Goal: Task Accomplishment & Management: Use online tool/utility

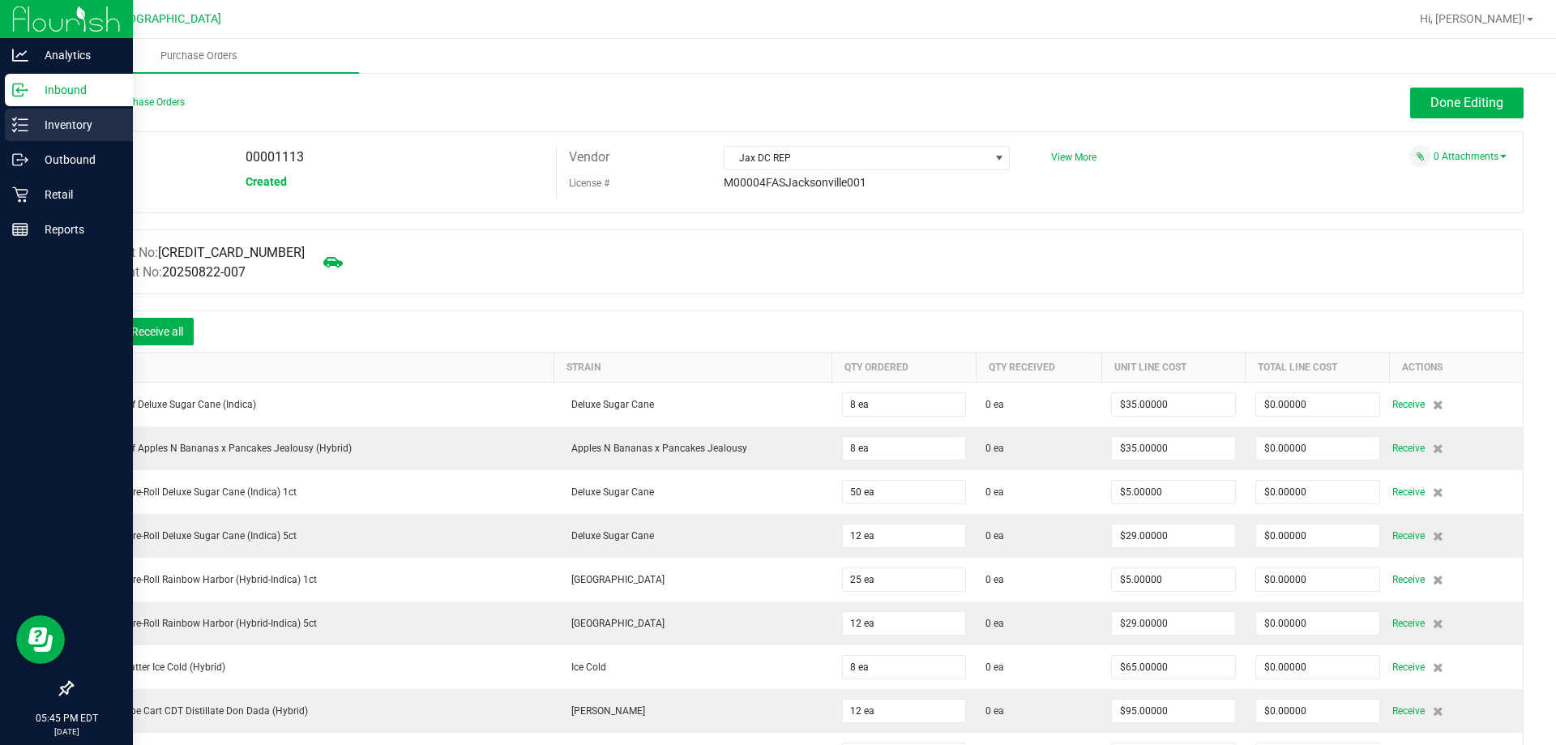
click at [90, 126] on p "Inventory" at bounding box center [76, 124] width 97 height 19
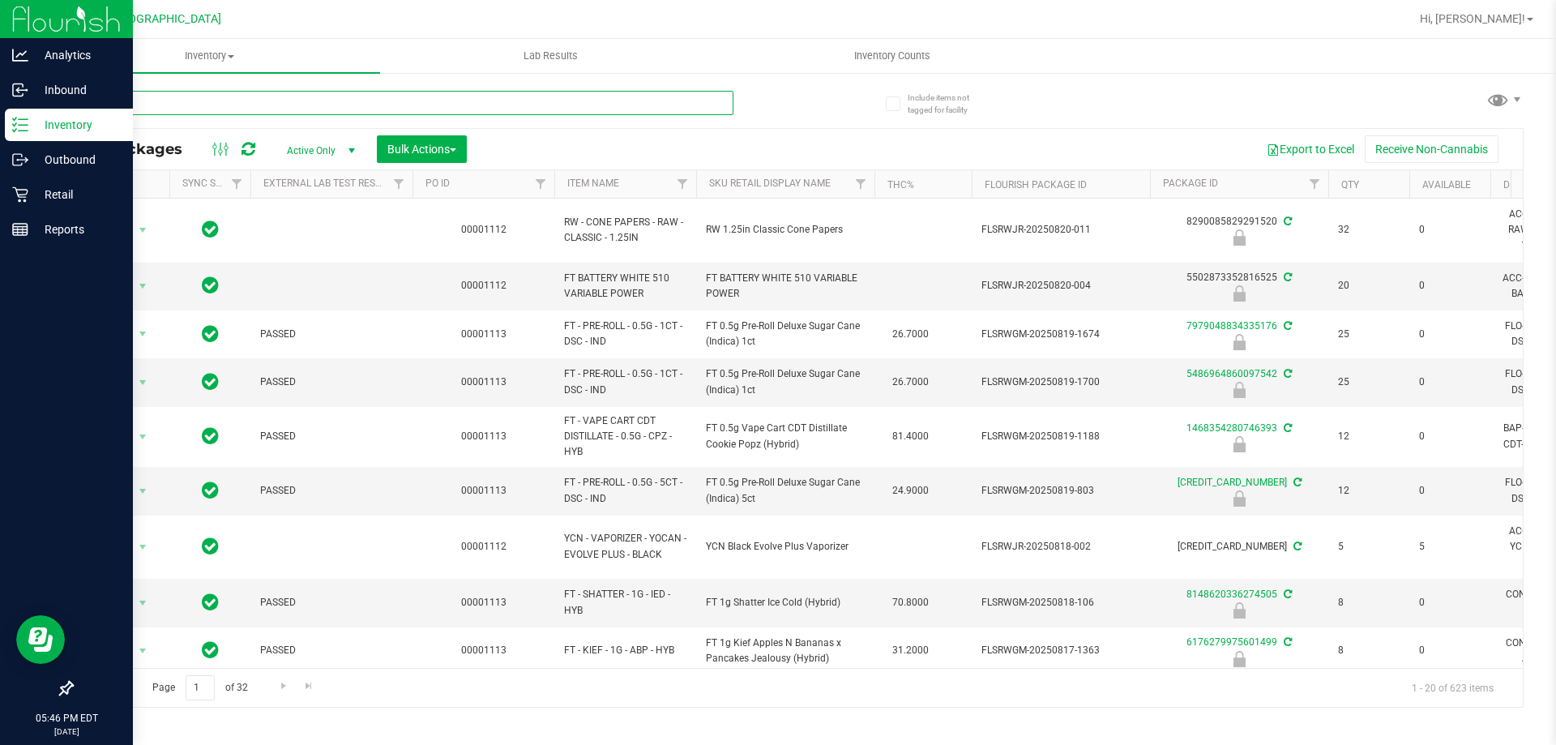
click at [555, 111] on input "text" at bounding box center [402, 103] width 662 height 24
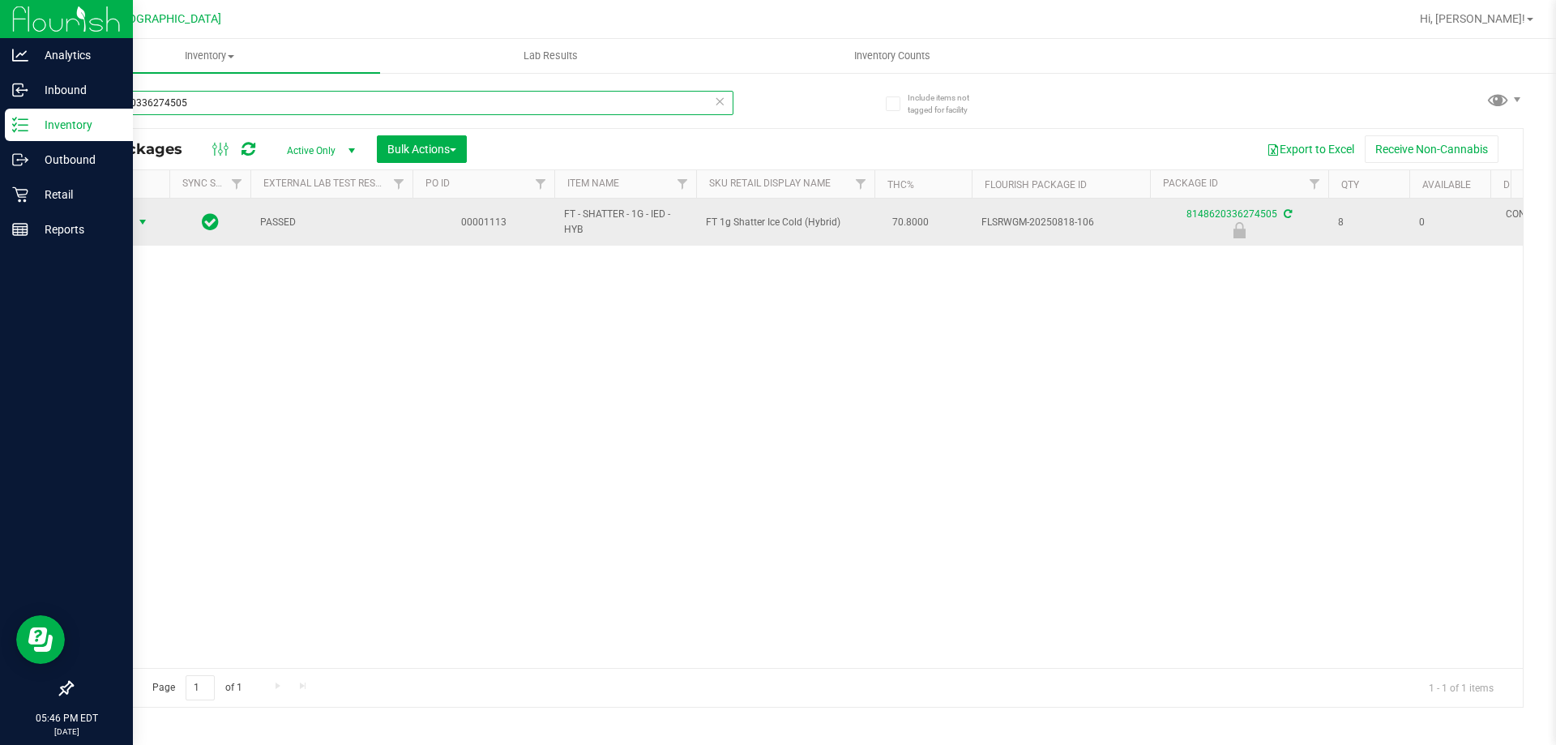
type input "8148620336274505"
click at [142, 226] on span "select" at bounding box center [142, 222] width 13 height 13
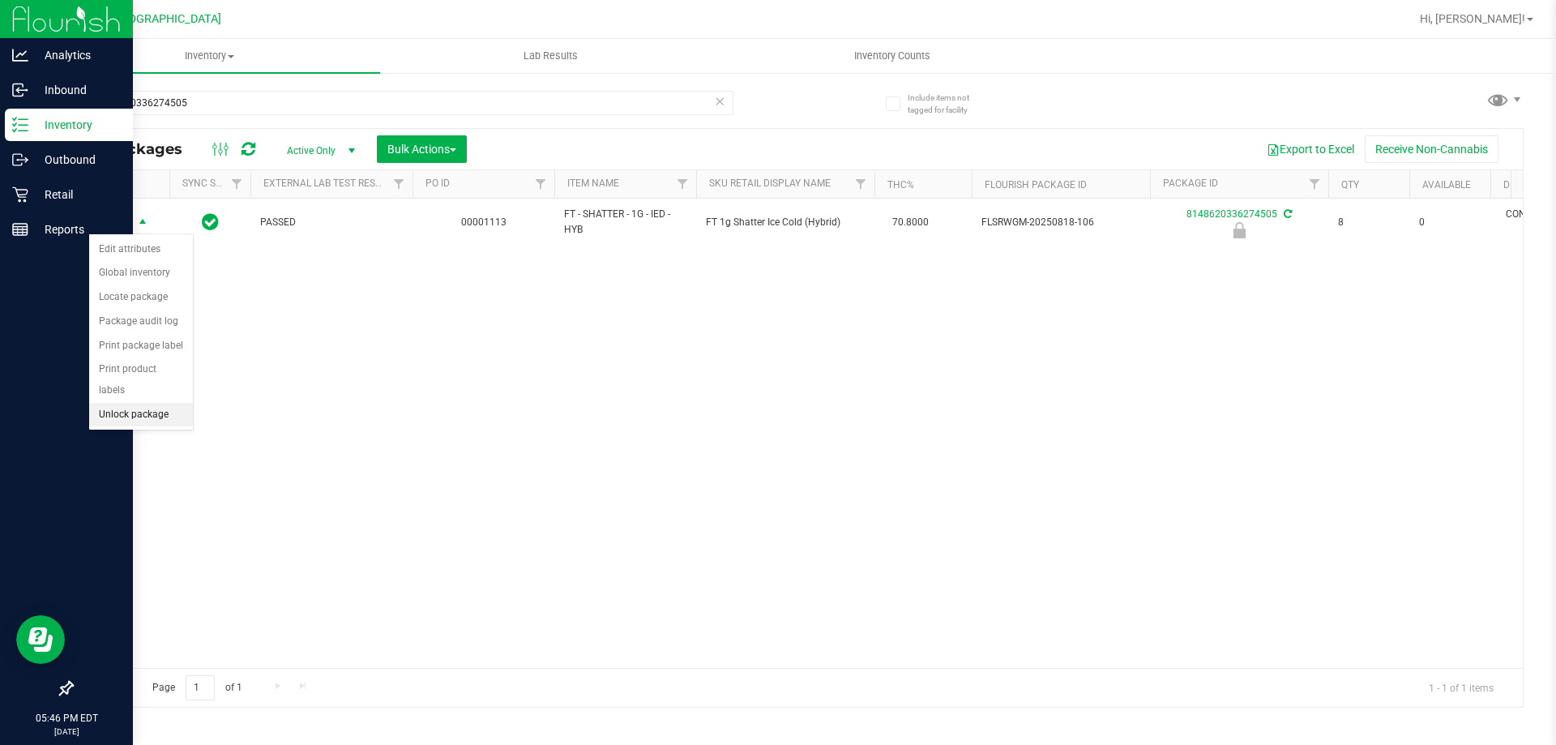
click at [143, 403] on li "Unlock package" at bounding box center [141, 415] width 104 height 24
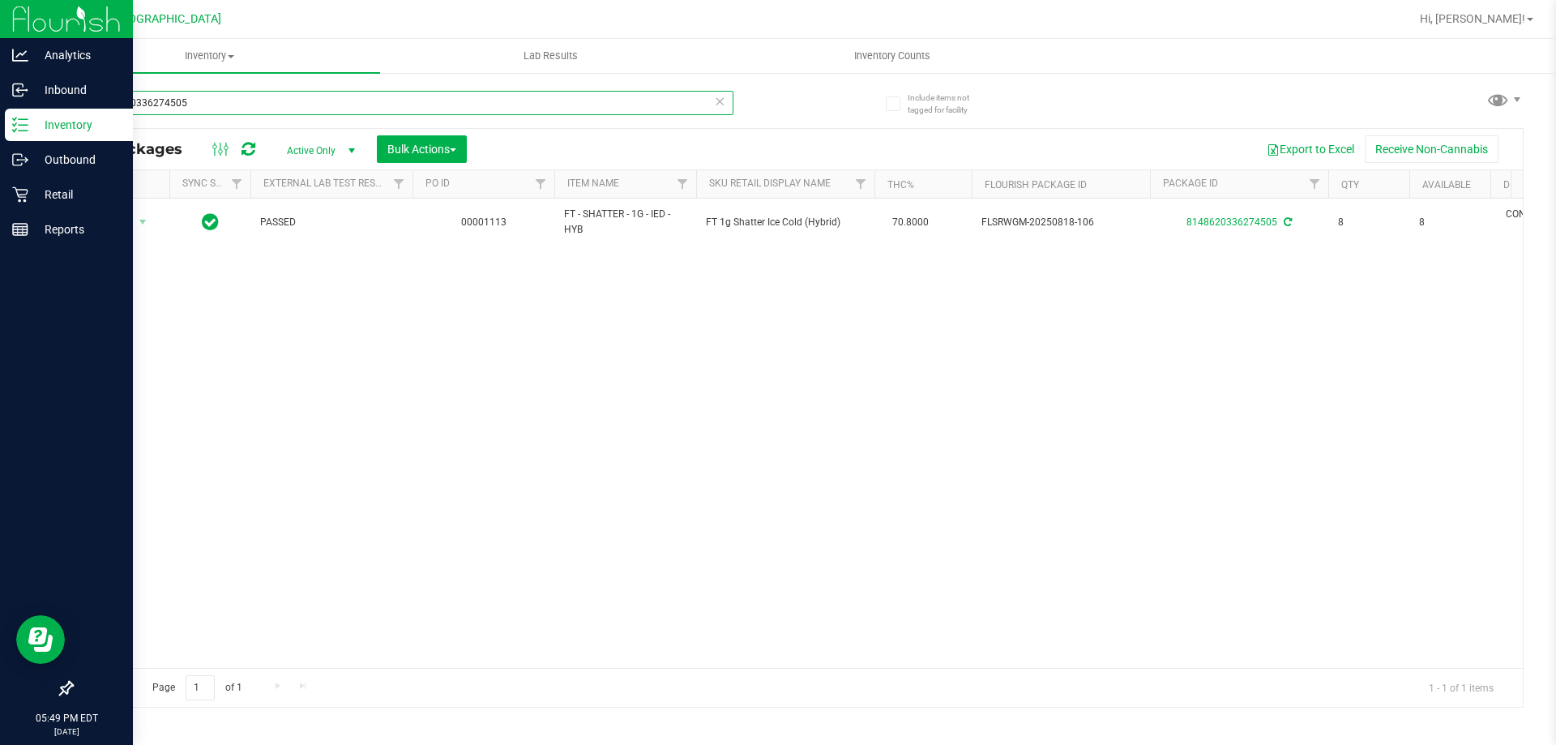
drag, startPoint x: 197, startPoint y: 103, endPoint x: 47, endPoint y: 136, distance: 153.6
click at [47, 136] on div "Include items not tagged for facility 8148620336274505 All Packages Active Only…" at bounding box center [797, 318] width 1517 height 494
type input "6"
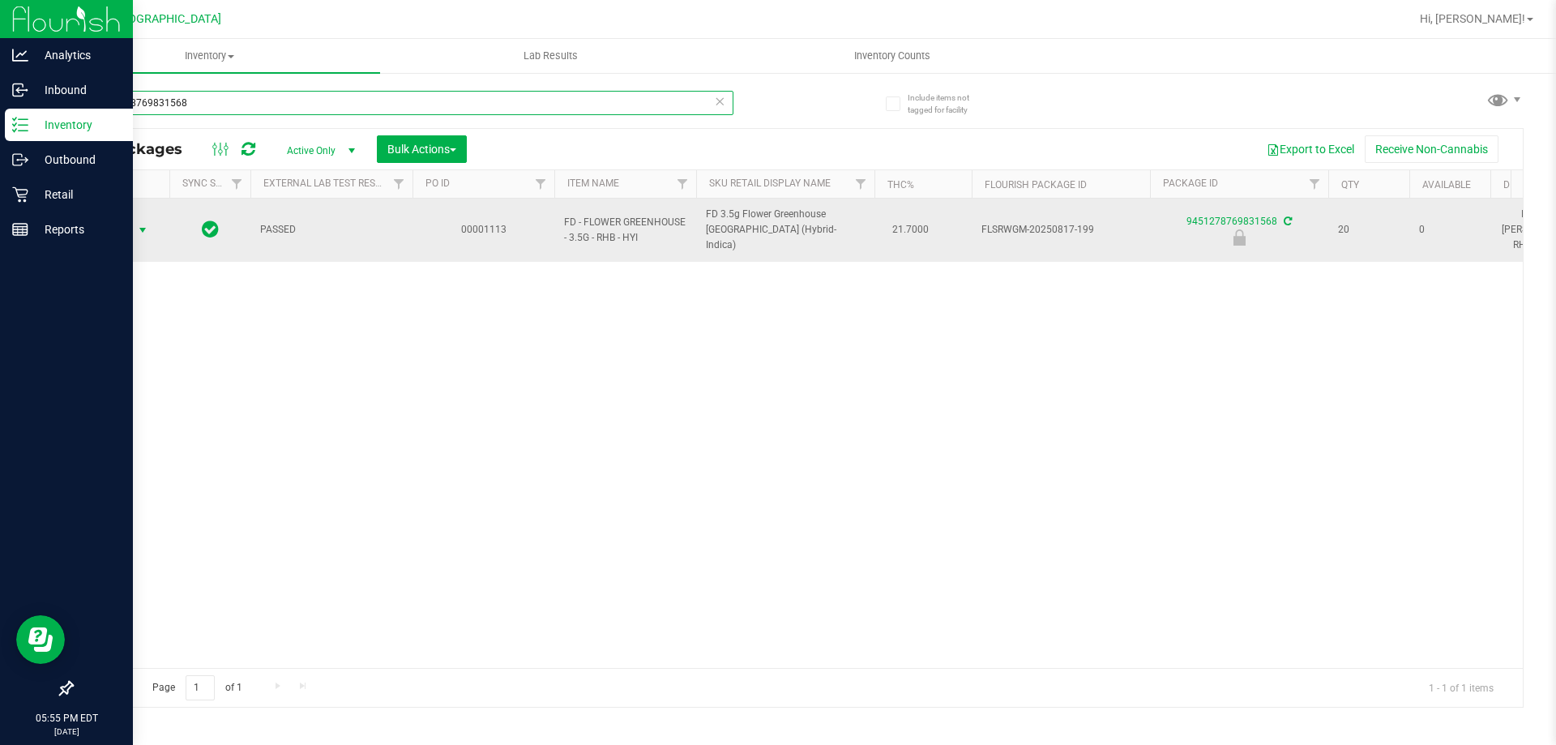
type input "9451278769831568"
click at [133, 219] on span "select" at bounding box center [143, 230] width 20 height 23
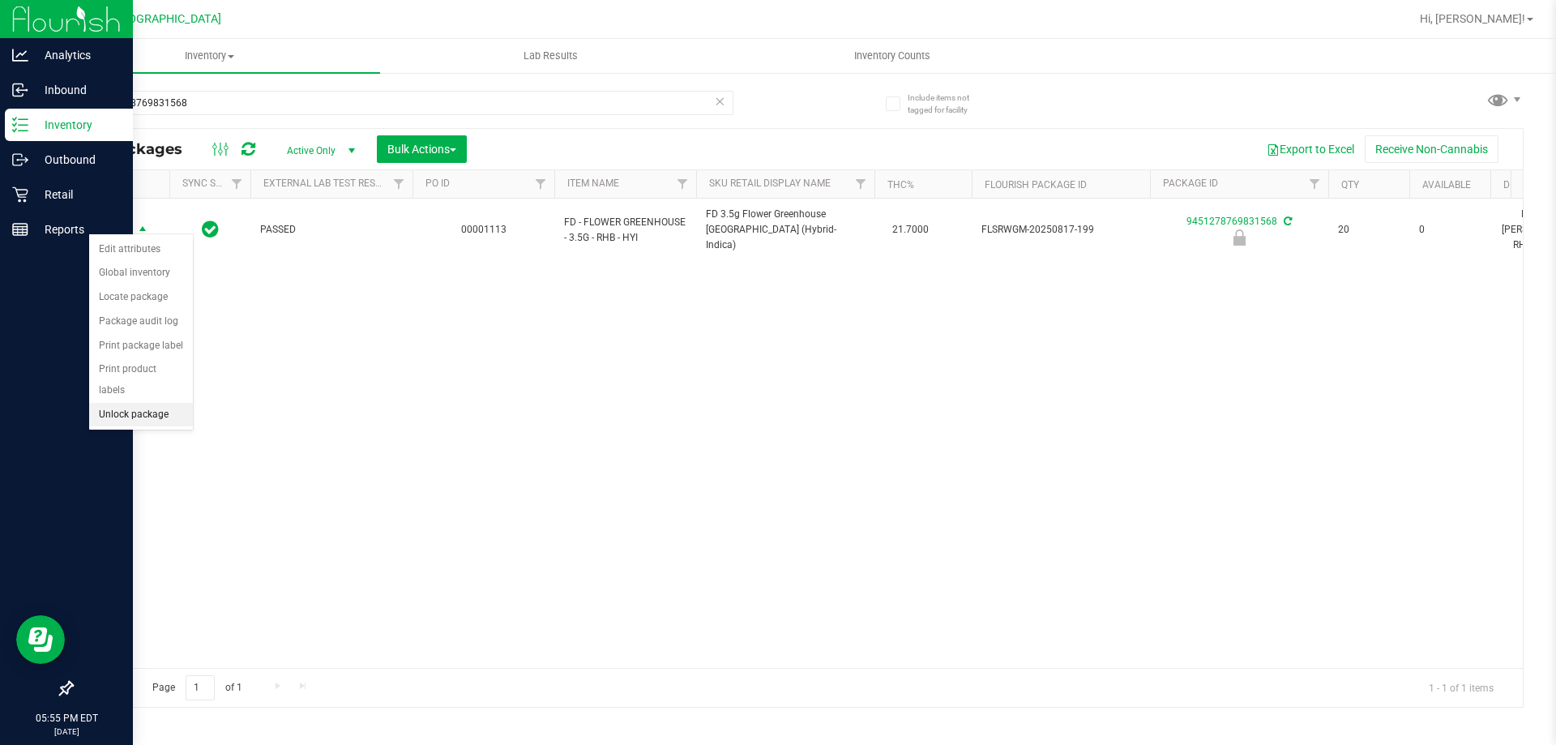
click at [130, 403] on li "Unlock package" at bounding box center [141, 415] width 104 height 24
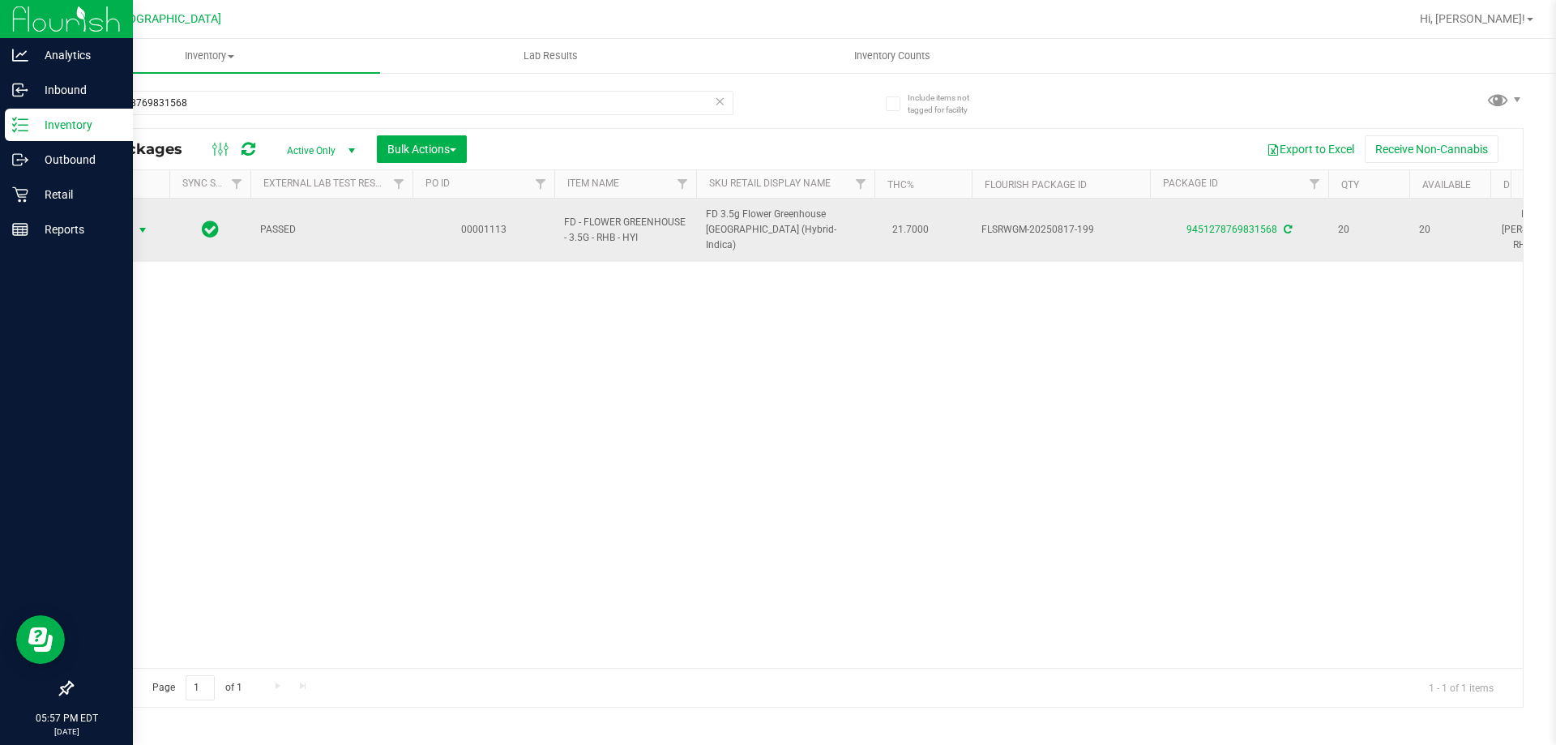
click at [118, 227] on span "Action" at bounding box center [110, 230] width 44 height 23
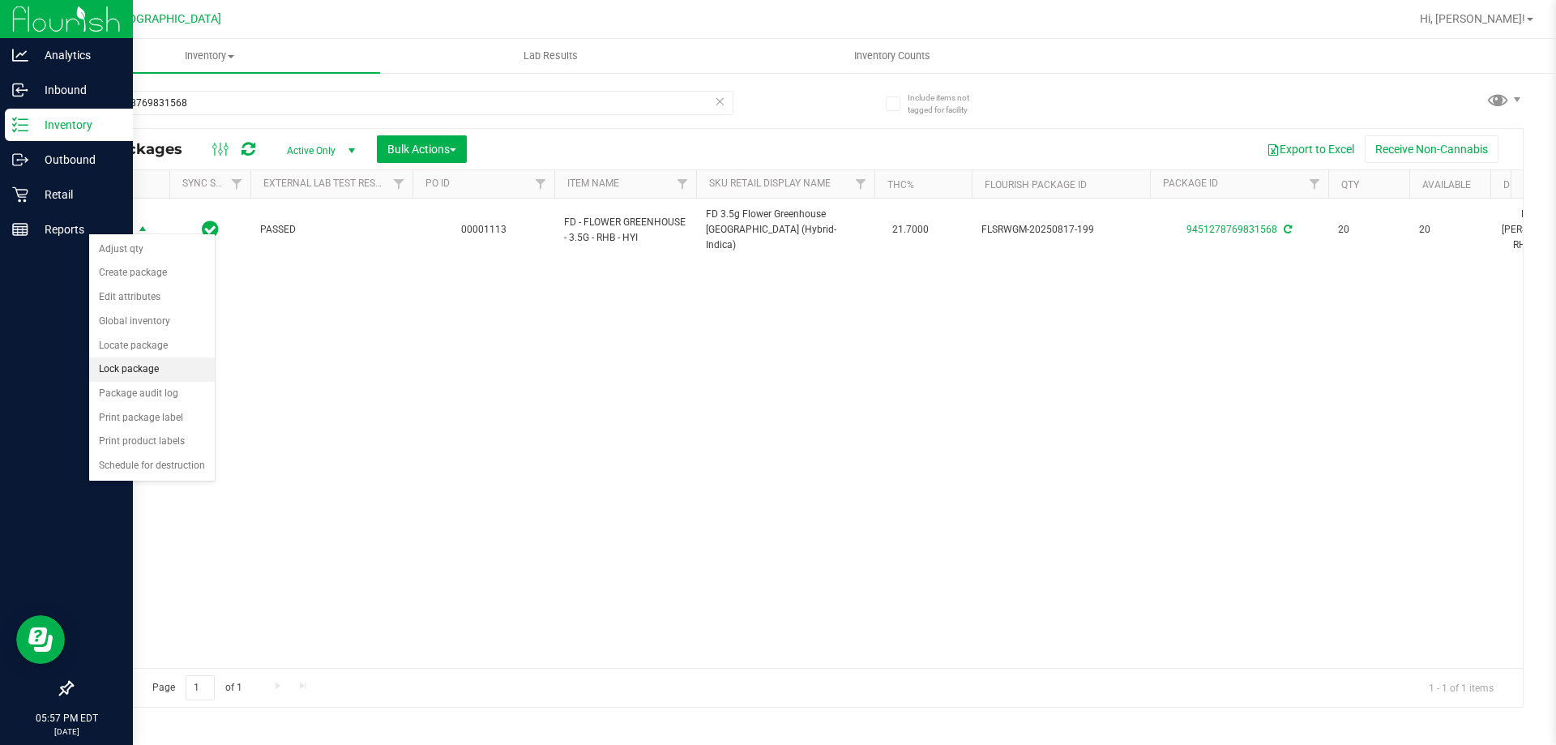
click at [126, 381] on ul "Adjust qty Create package Edit attributes Global inventory Locate package Lock …" at bounding box center [152, 357] width 126 height 241
click at [139, 366] on li "Lock package" at bounding box center [152, 369] width 126 height 24
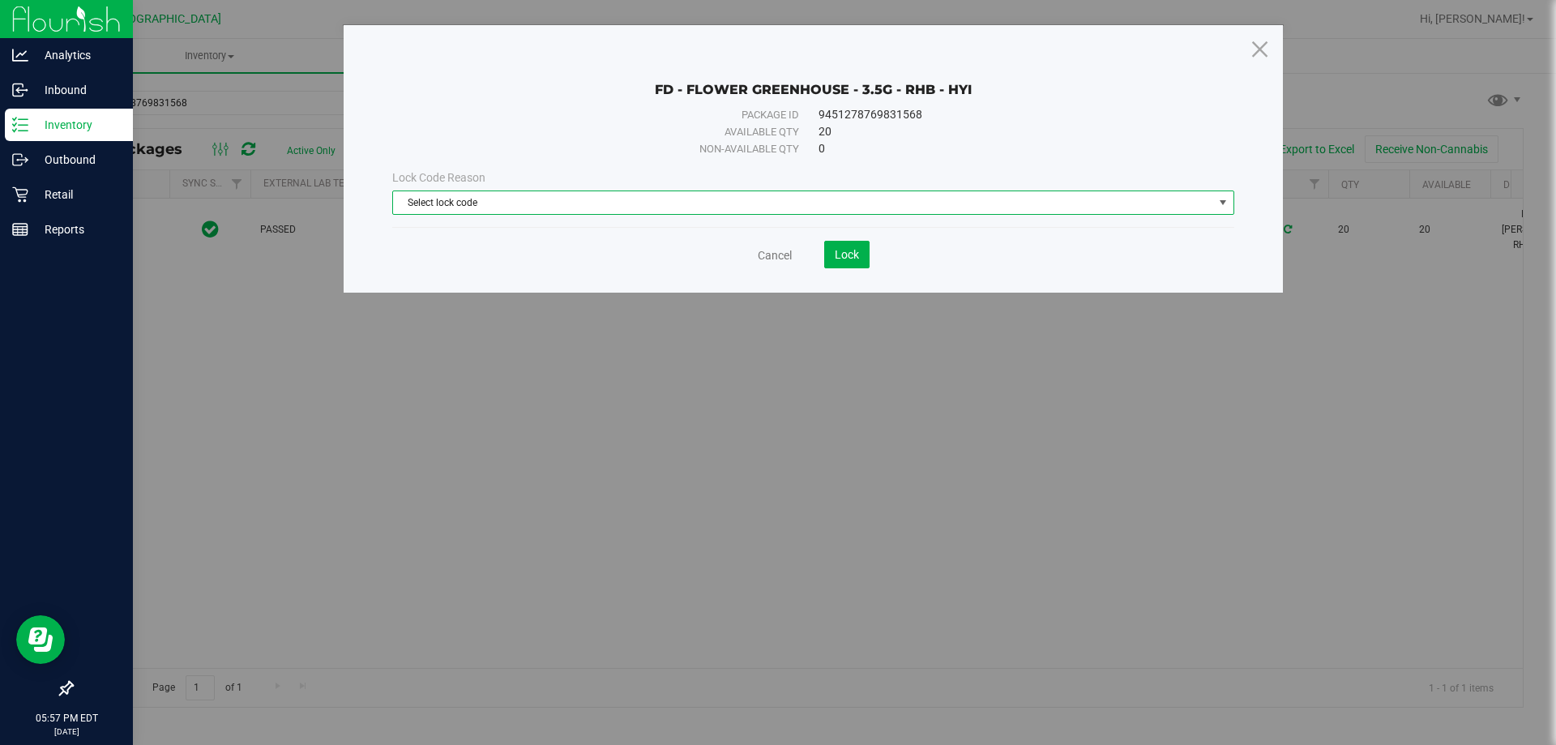
click at [831, 199] on span "Select lock code" at bounding box center [803, 202] width 820 height 23
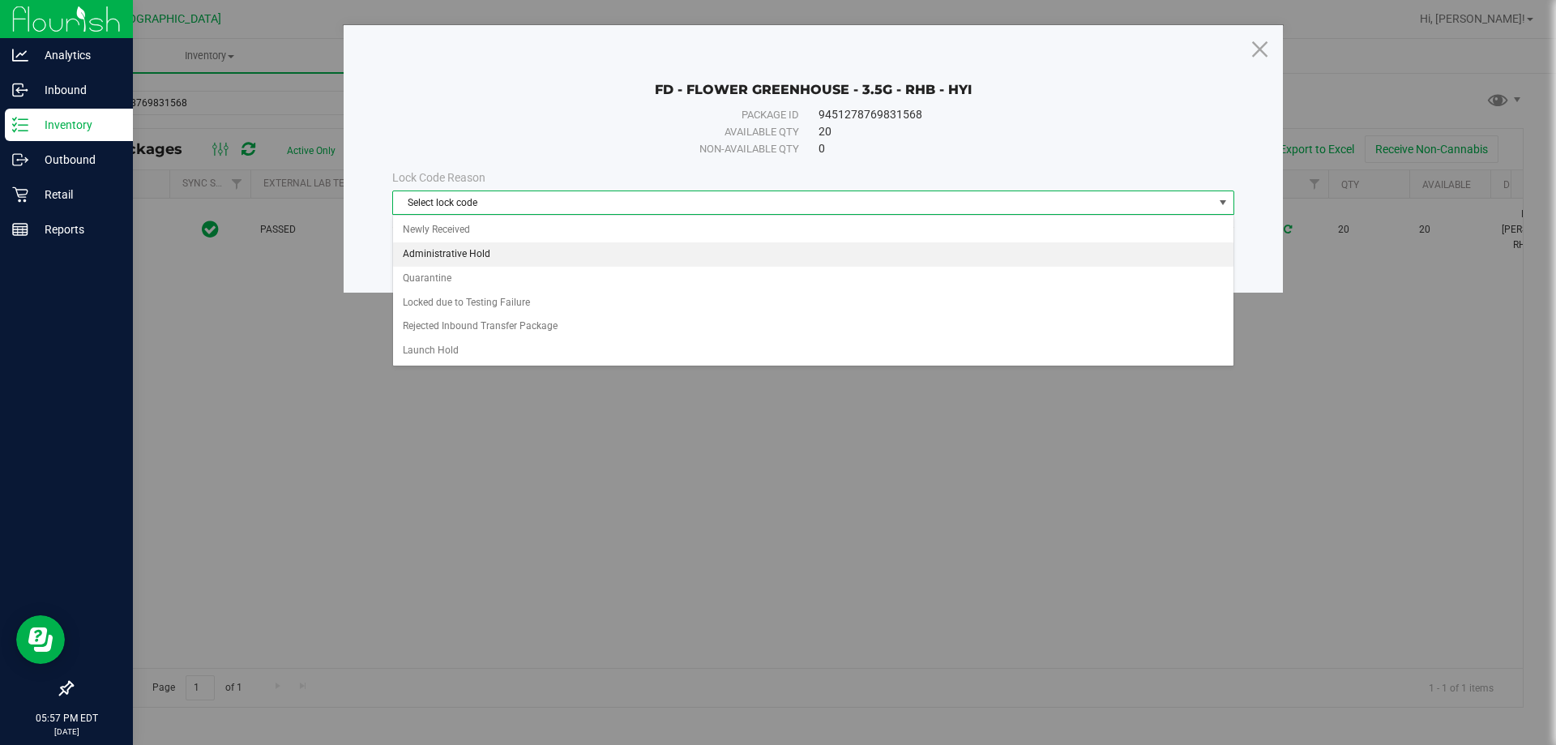
click at [495, 254] on li "Administrative Hold" at bounding box center [813, 254] width 840 height 24
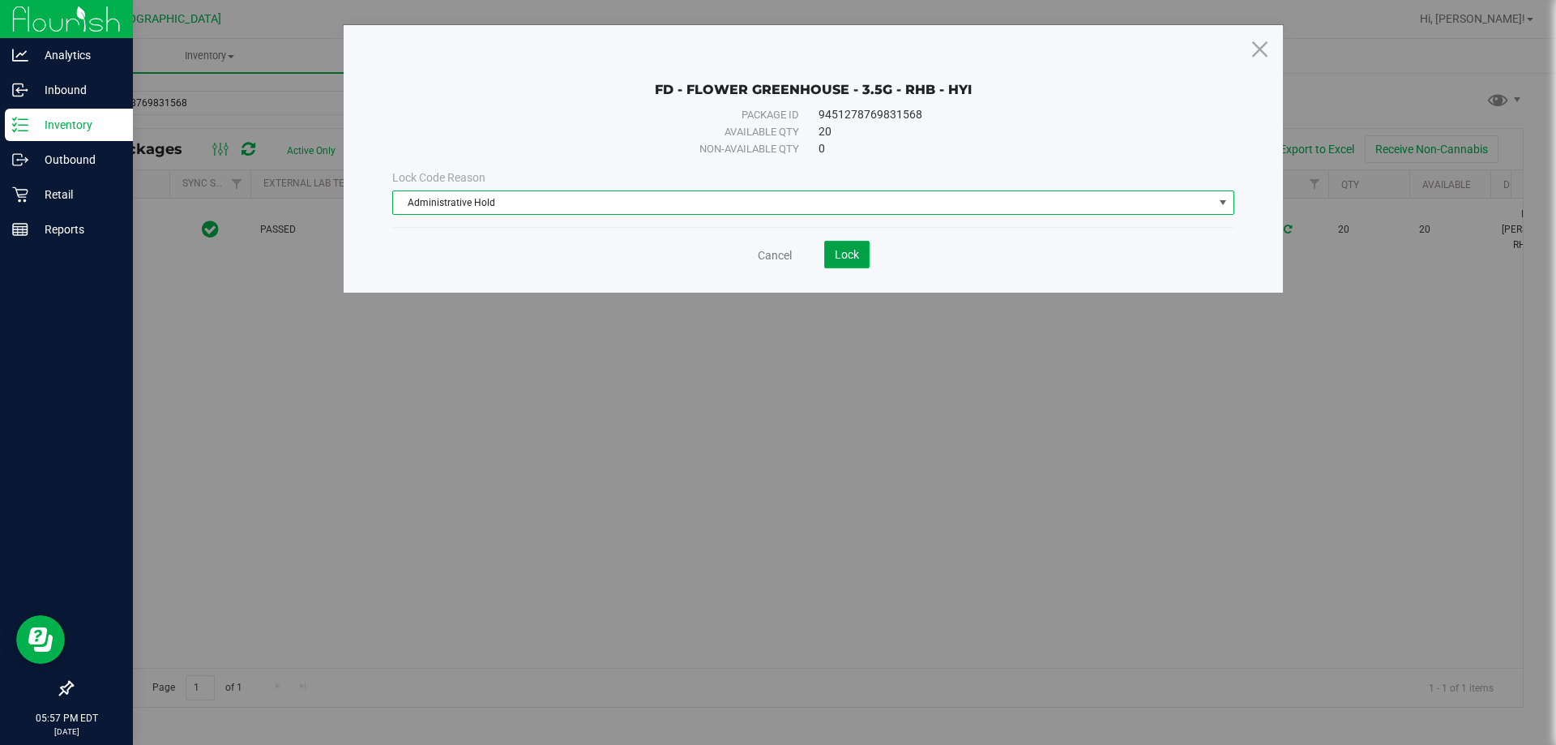
click at [862, 255] on button "Lock" at bounding box center [846, 255] width 45 height 28
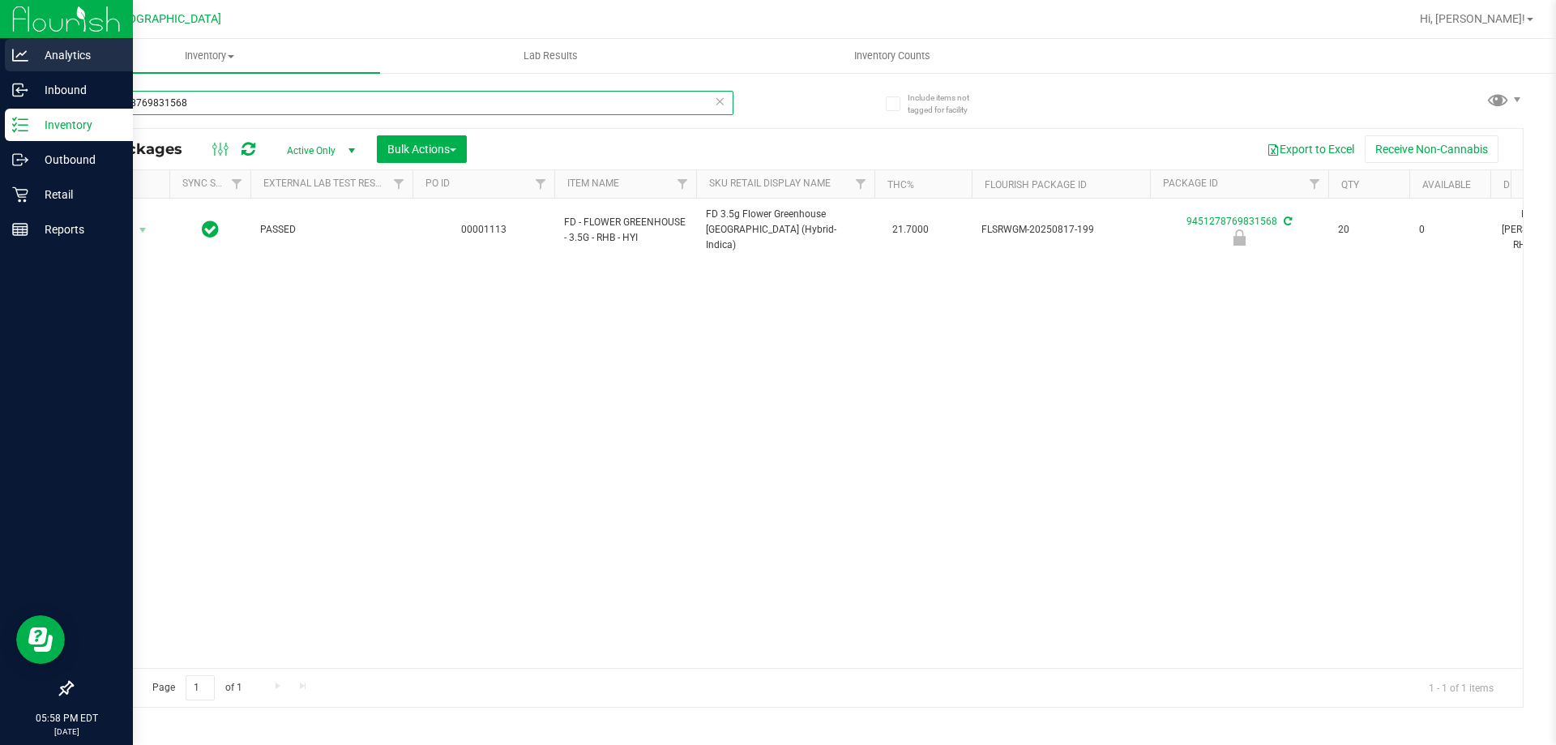
drag, startPoint x: 221, startPoint y: 111, endPoint x: 0, endPoint y: 62, distance: 226.7
click at [0, 67] on div "Analytics Inbound Inventory Outbound Retail Reports 05:58 PM EDT [DATE] 08/[GEO…" at bounding box center [778, 372] width 1556 height 745
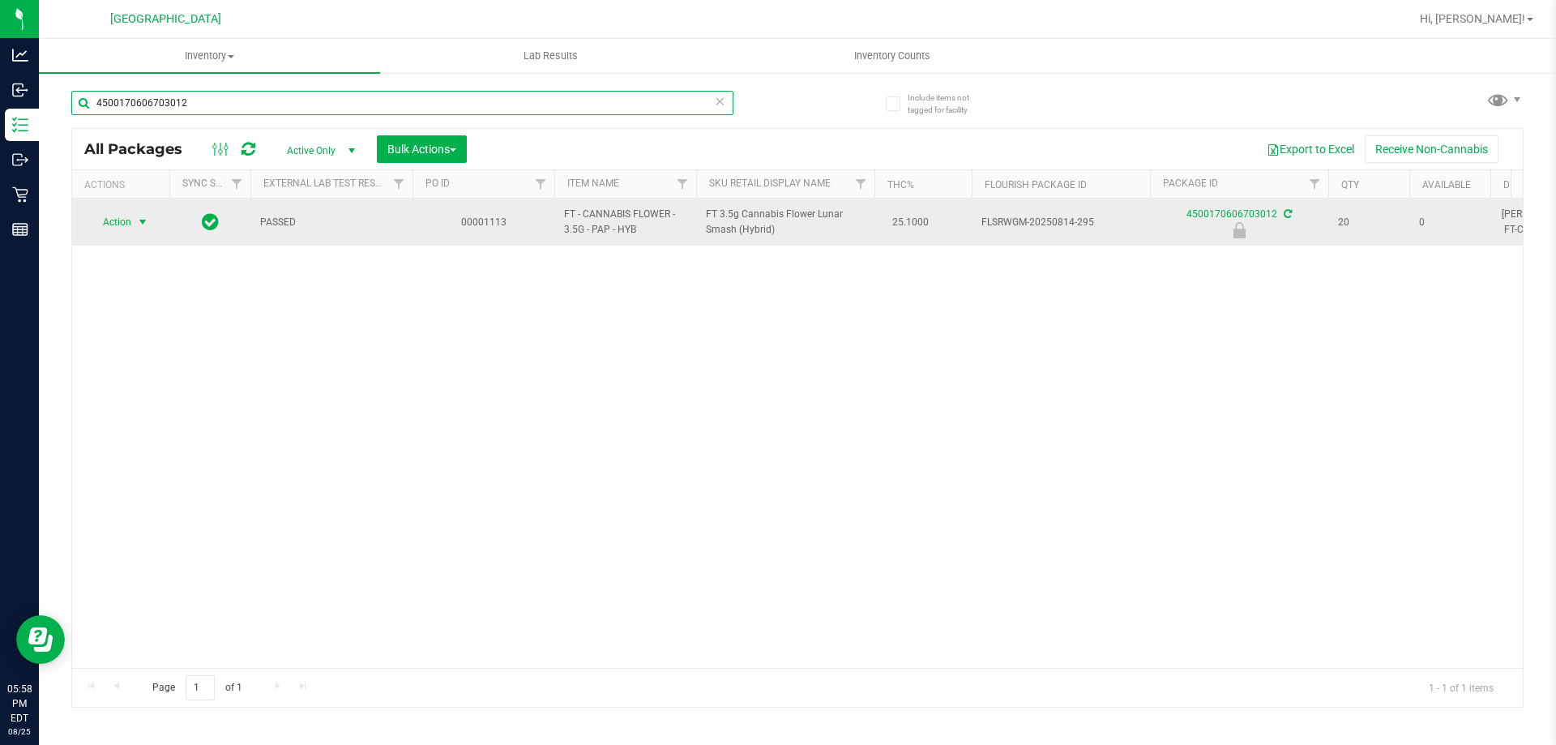
type input "4500170606703012"
click at [119, 218] on span "Action" at bounding box center [110, 222] width 44 height 23
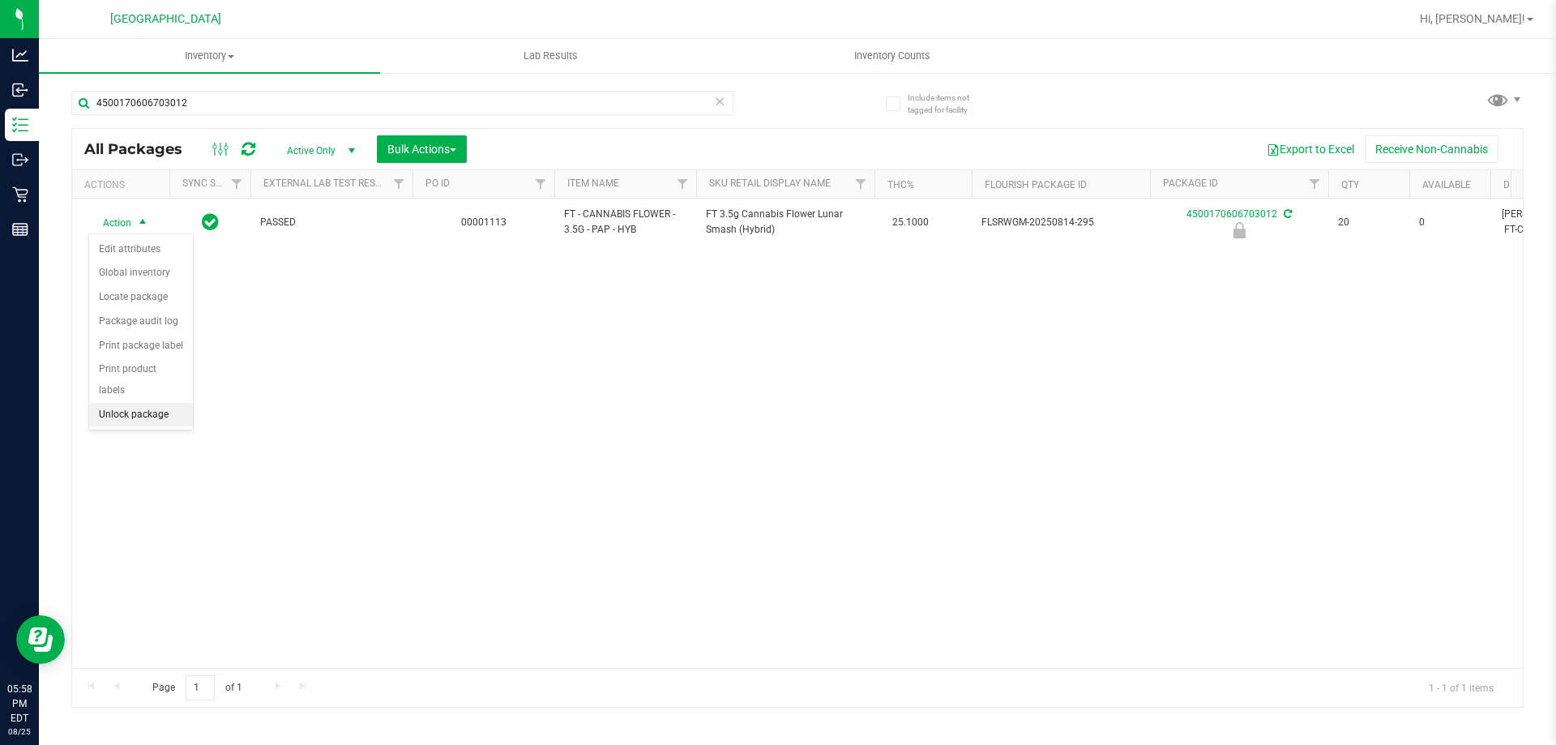
click at [153, 403] on li "Unlock package" at bounding box center [141, 415] width 104 height 24
